Goal: Communication & Community: Answer question/provide support

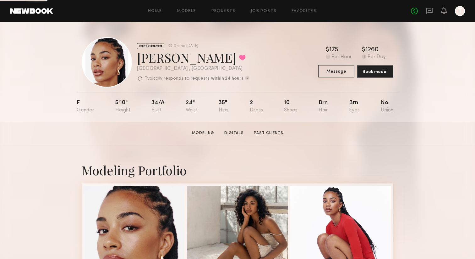
click at [340, 74] on button "Message" at bounding box center [336, 71] width 36 height 13
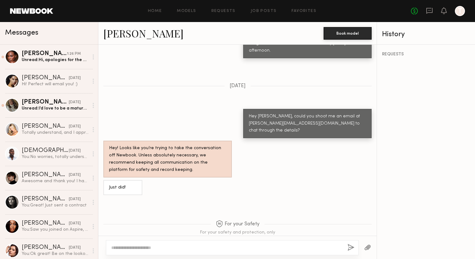
scroll to position [457, 0]
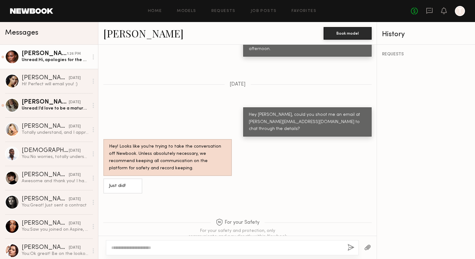
click at [29, 62] on div "Unread: Hi, apologies for the delayed response. I am unable to commit to this u…" at bounding box center [55, 60] width 67 height 6
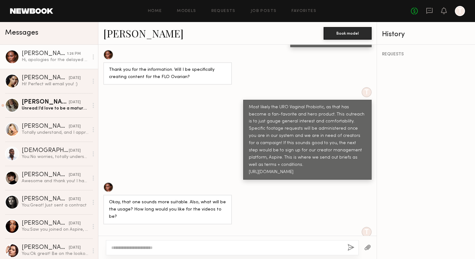
scroll to position [586, 0]
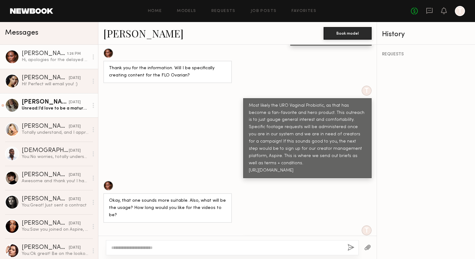
click at [59, 113] on link "[PERSON_NAME] [DATE] Unread: I’d love to be a mature face for your print/video …" at bounding box center [49, 105] width 98 height 24
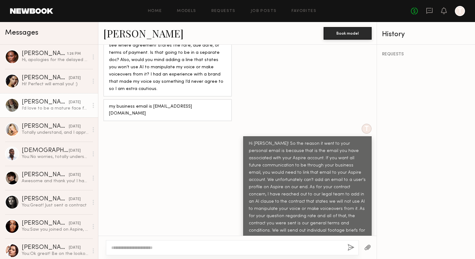
scroll to position [149, 0]
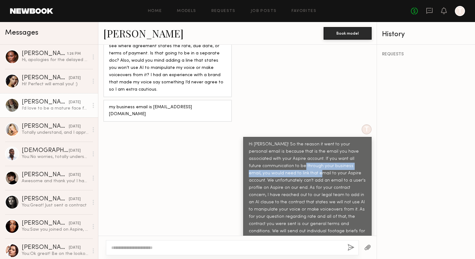
drag, startPoint x: 262, startPoint y: 151, endPoint x: 264, endPoint y: 158, distance: 7.6
click at [264, 158] on div "Hi [PERSON_NAME]! So the reason it went to your personal email is because that …" at bounding box center [307, 198] width 117 height 115
click at [209, 159] on div "T Hi [PERSON_NAME]! So the reason it went to your personal email is because tha…" at bounding box center [237, 192] width 278 height 136
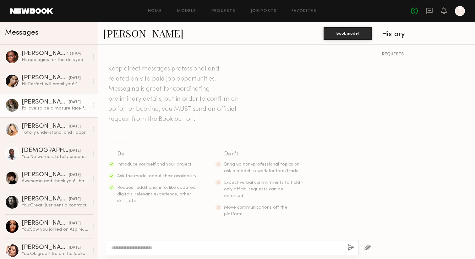
scroll to position [0, 0]
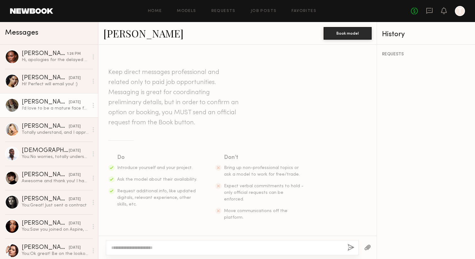
click at [127, 36] on link "[PERSON_NAME]" at bounding box center [143, 33] width 80 height 14
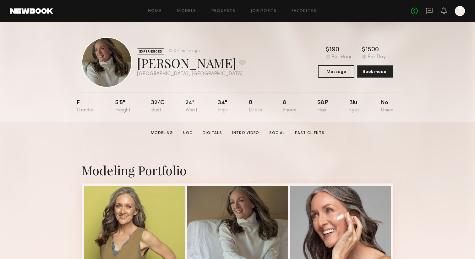
click at [43, 12] on link at bounding box center [31, 11] width 43 height 6
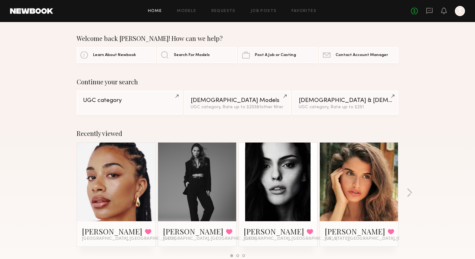
click at [25, 92] on div "Continue your search UGC category Male Models UGC category, Rate up to $203 & 1…" at bounding box center [237, 96] width 475 height 36
